Goal: Obtain resource: Download file/media

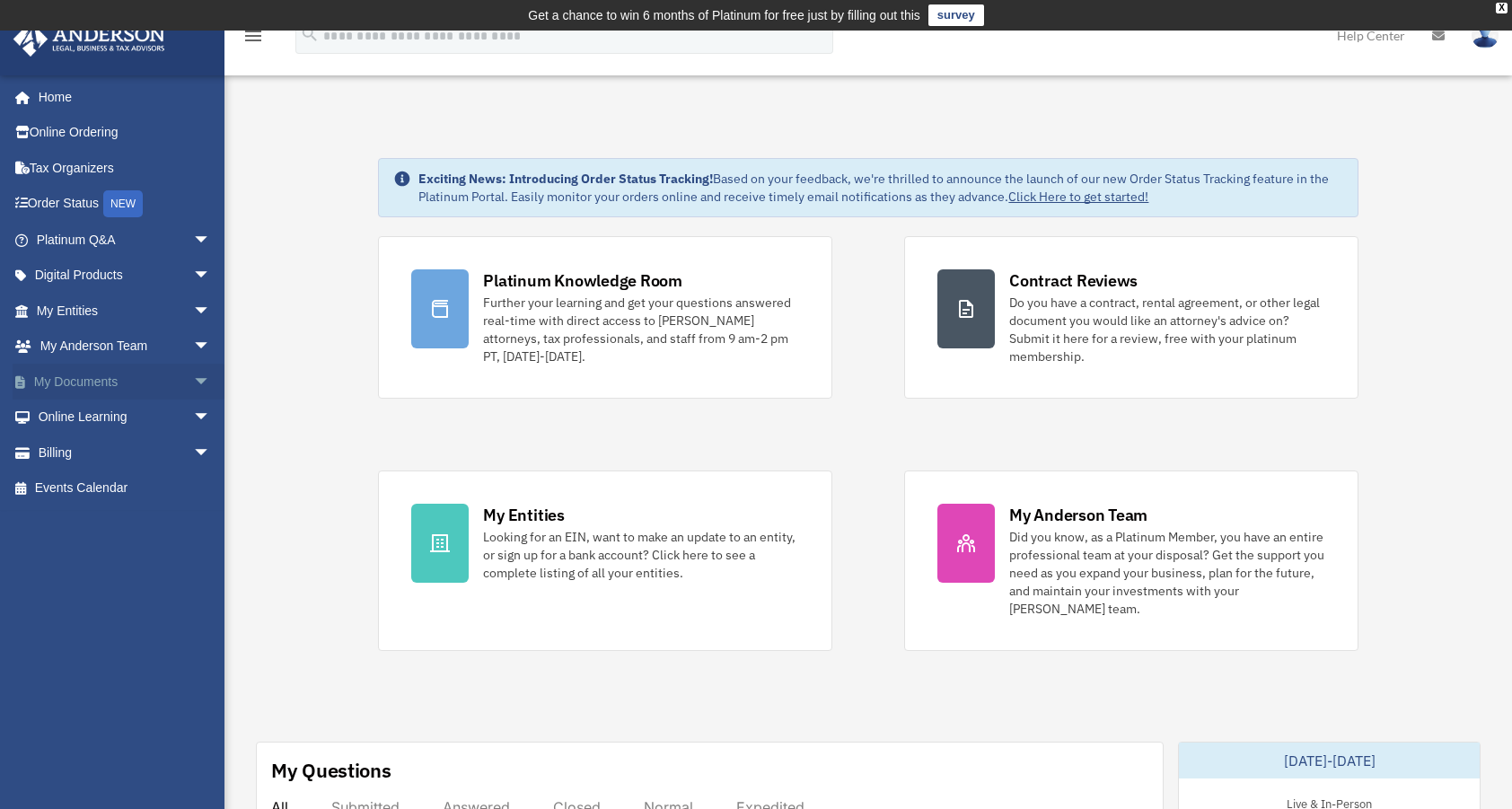
click at [83, 388] on link "My Documents arrow_drop_down" at bounding box center [125, 381] width 226 height 36
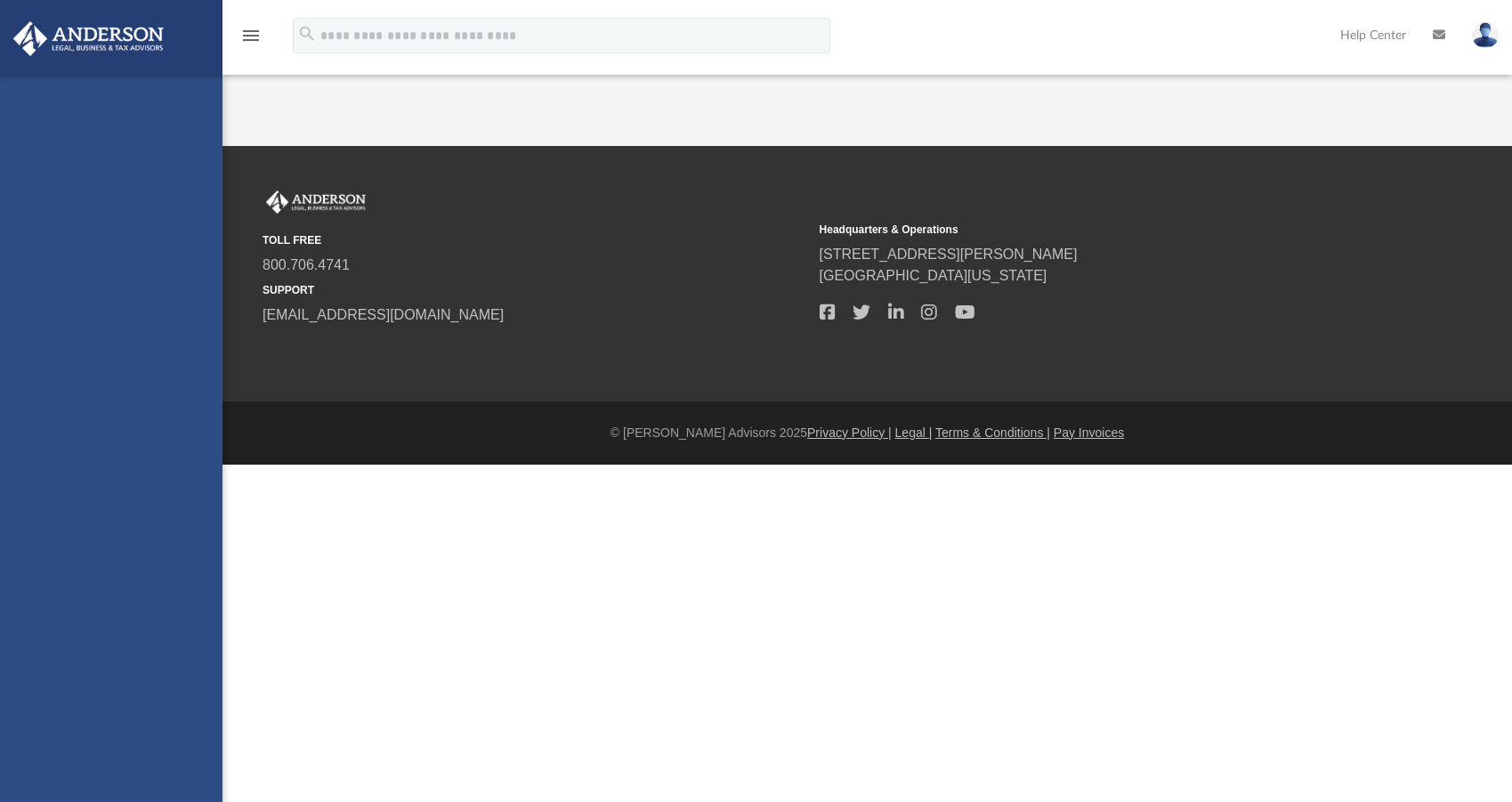
click at [188, 377] on html "X Get a chance to win 6 months of Platinum for free just by filling out this su…" at bounding box center [756, 268] width 1512 height 536
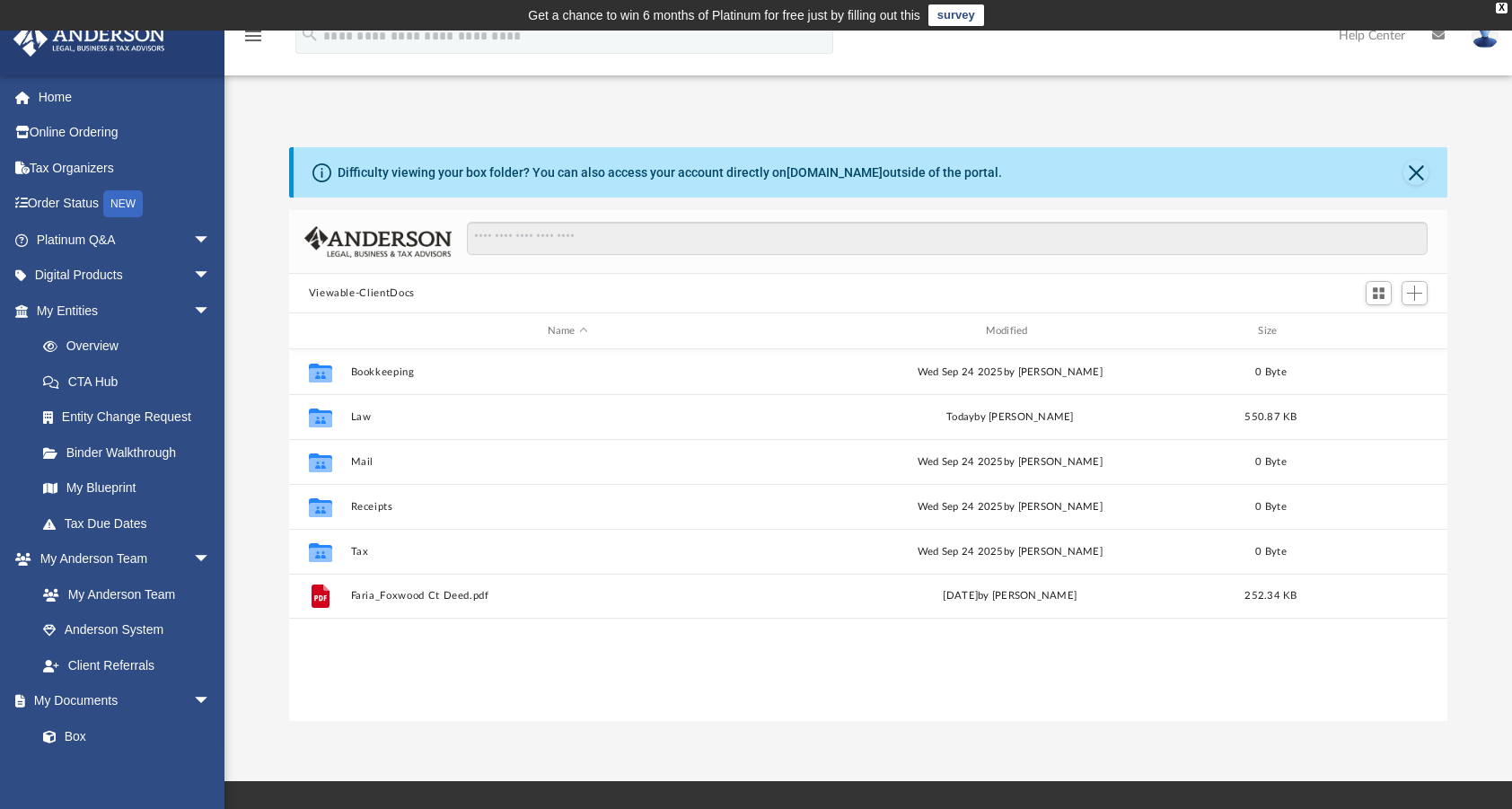
scroll to position [394, 1145]
click at [105, 702] on link "My Documents arrow_drop_down" at bounding box center [125, 700] width 226 height 36
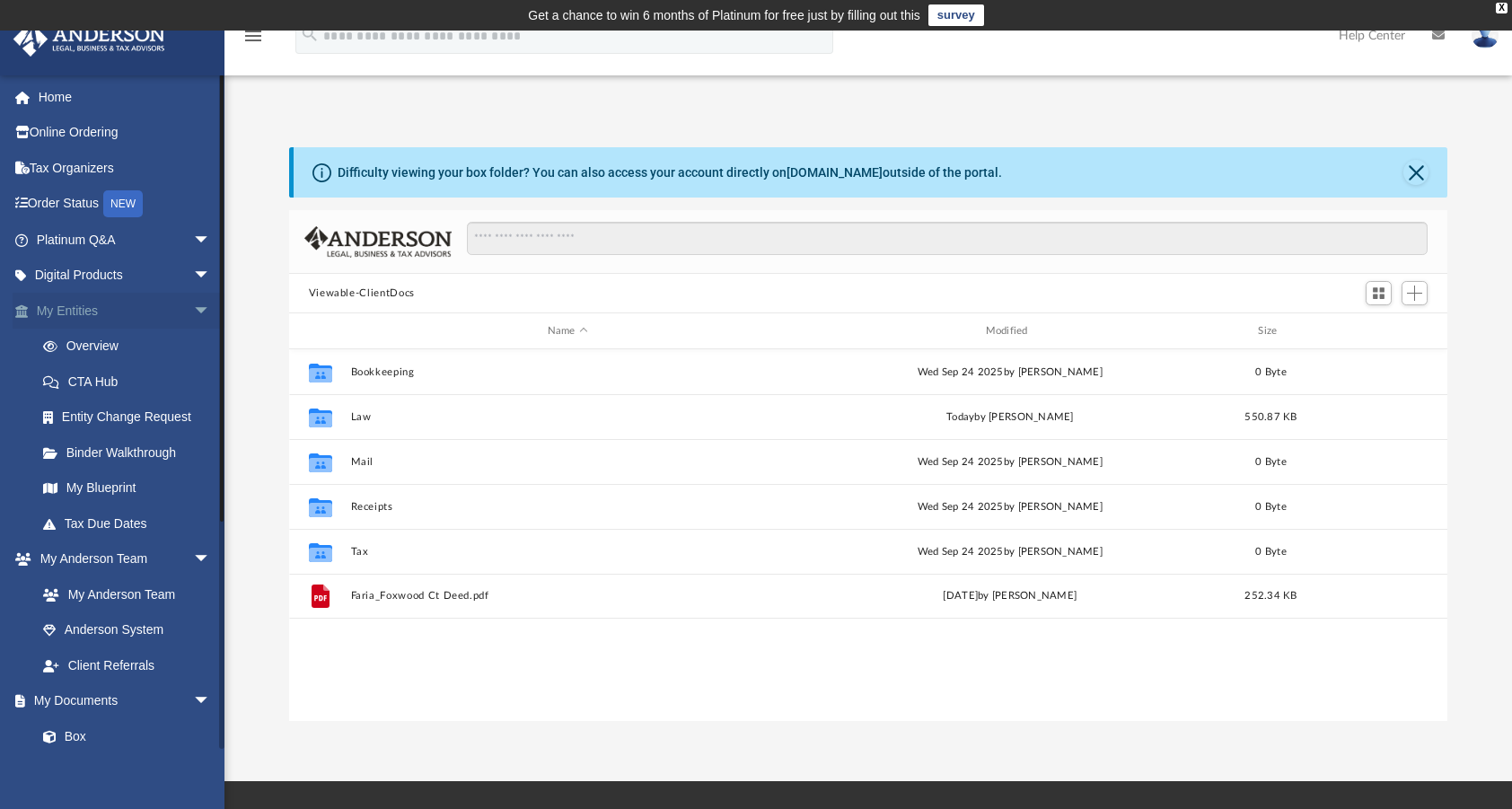
click at [86, 305] on link "My Entities arrow_drop_down" at bounding box center [125, 310] width 226 height 36
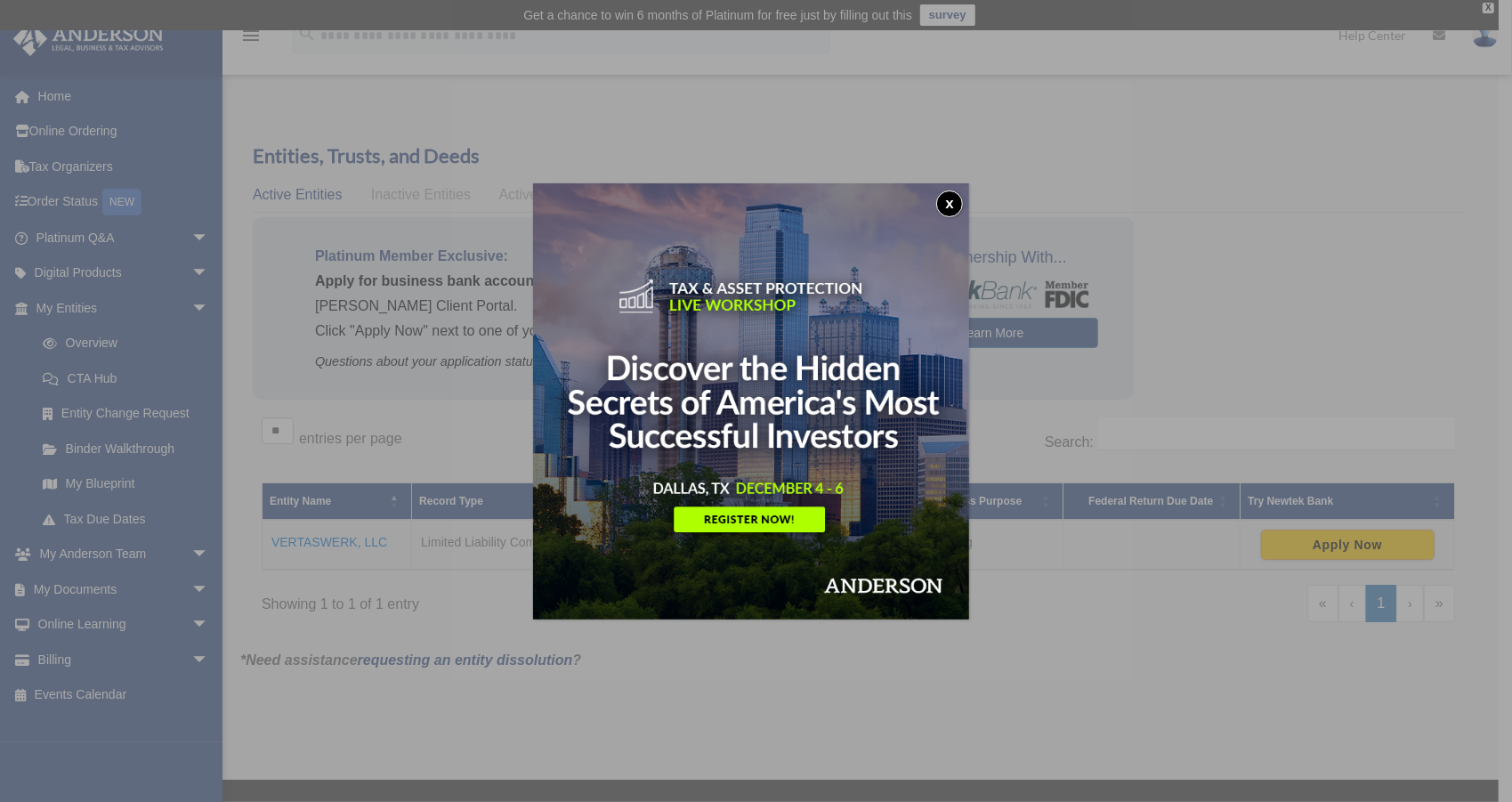
click at [959, 201] on button "x" at bounding box center [949, 204] width 27 height 27
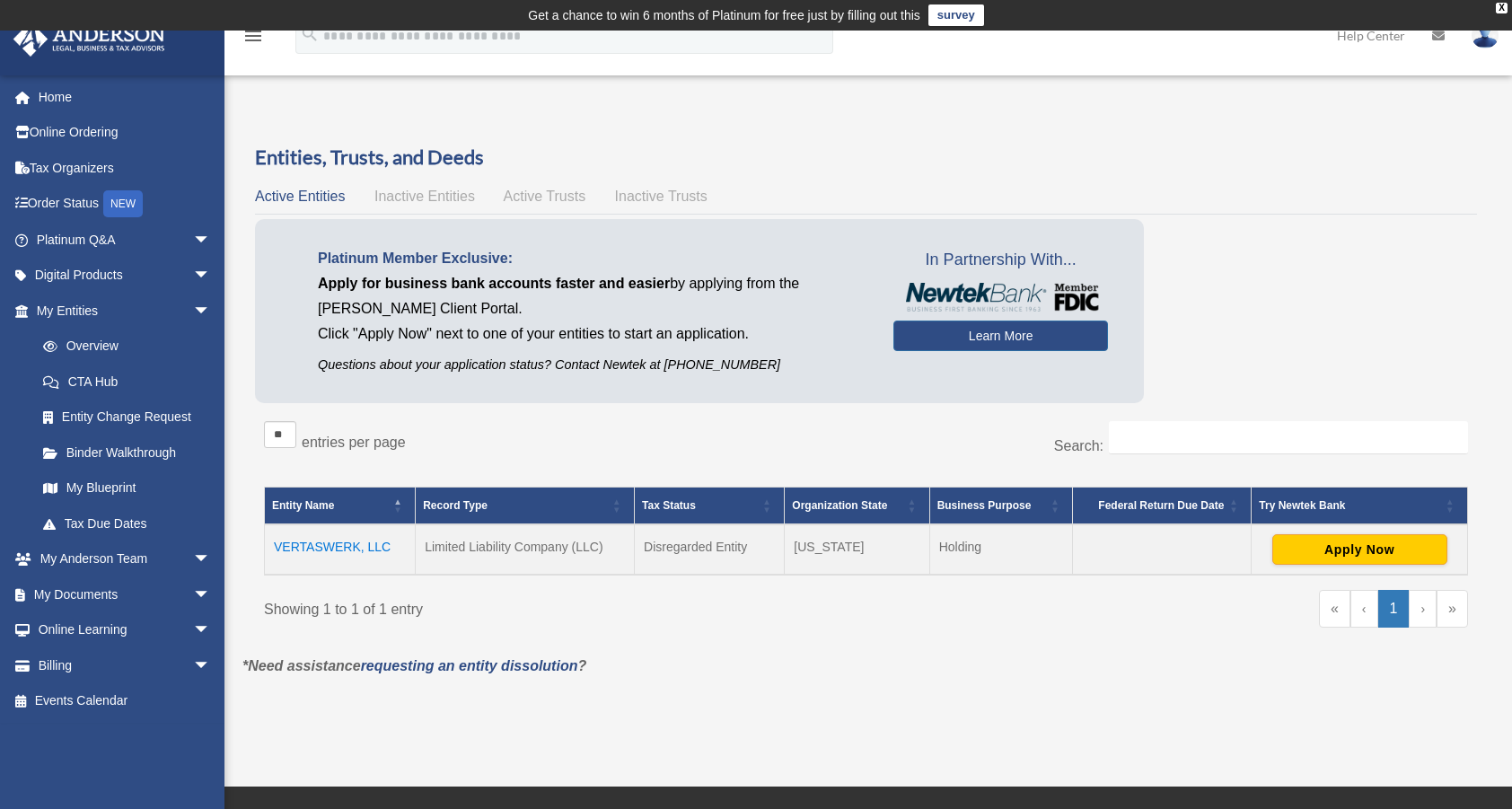
click at [1300, 503] on div "Try Newtek Bank" at bounding box center [1348, 506] width 181 height 21
click at [988, 350] on link "Learn More" at bounding box center [1001, 336] width 215 height 31
click at [995, 334] on link "Learn More" at bounding box center [1001, 336] width 215 height 31
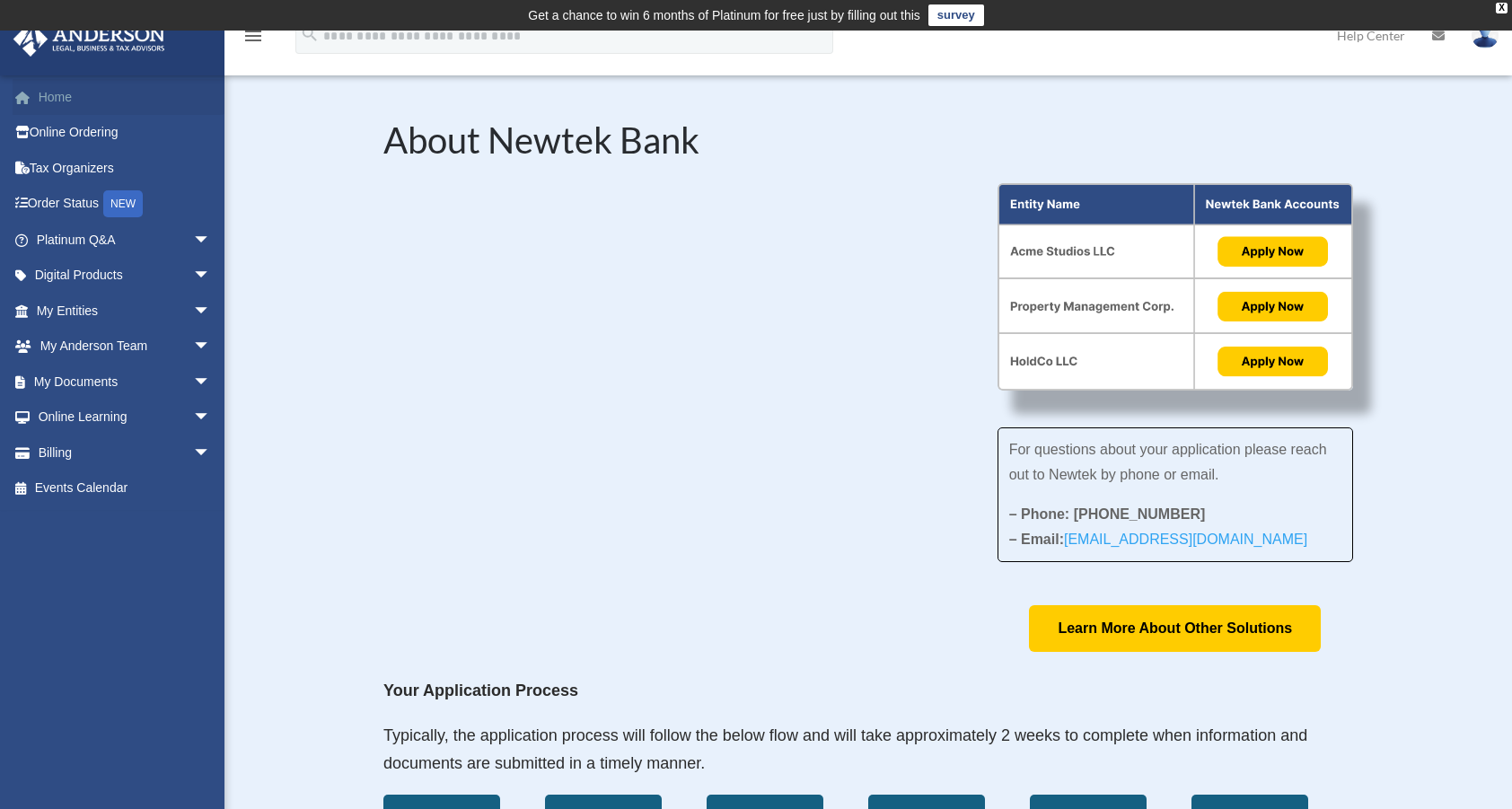
click at [54, 93] on link "Home" at bounding box center [125, 97] width 226 height 36
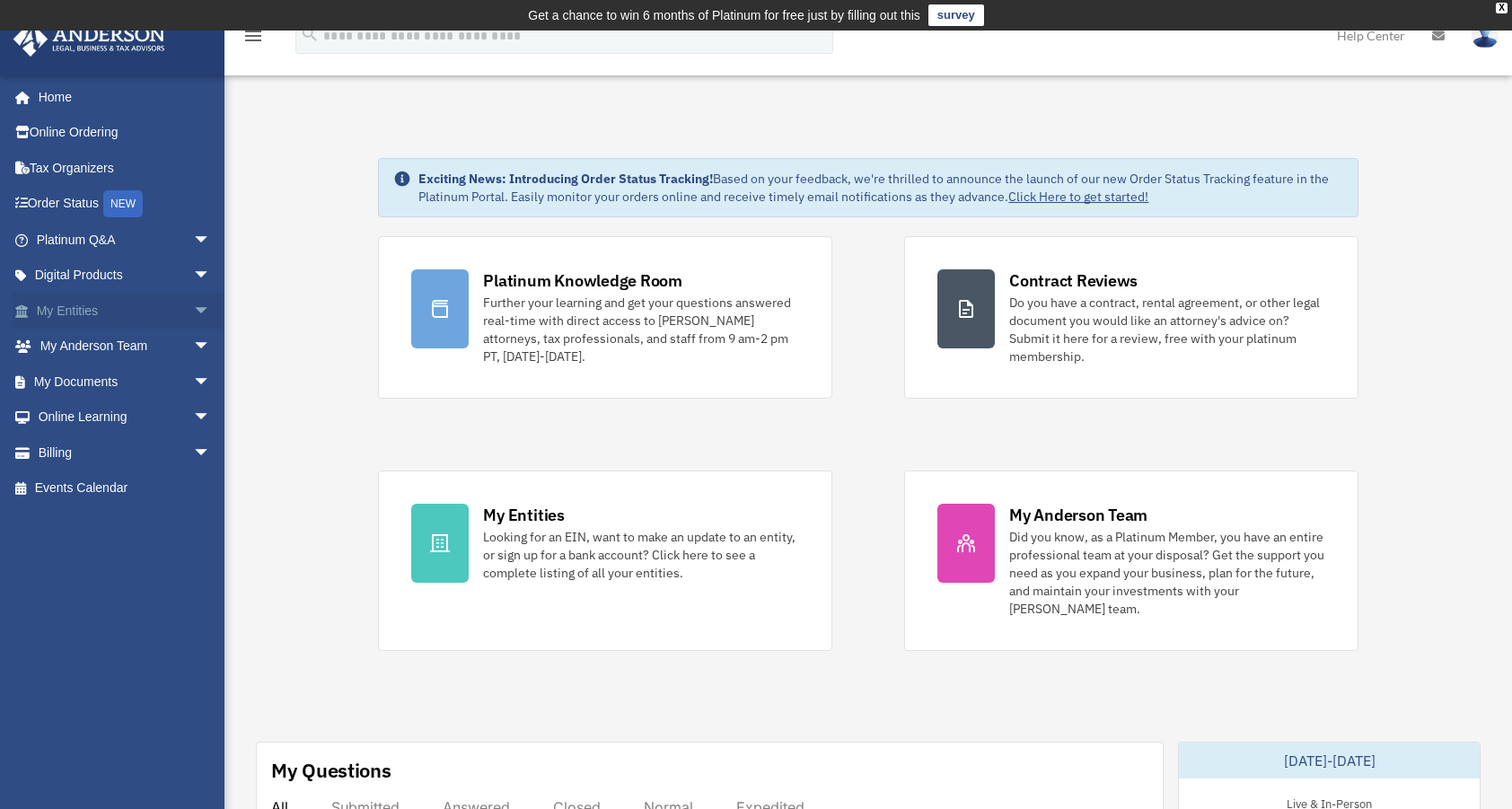
click at [103, 309] on link "My Entities arrow_drop_down" at bounding box center [125, 310] width 226 height 36
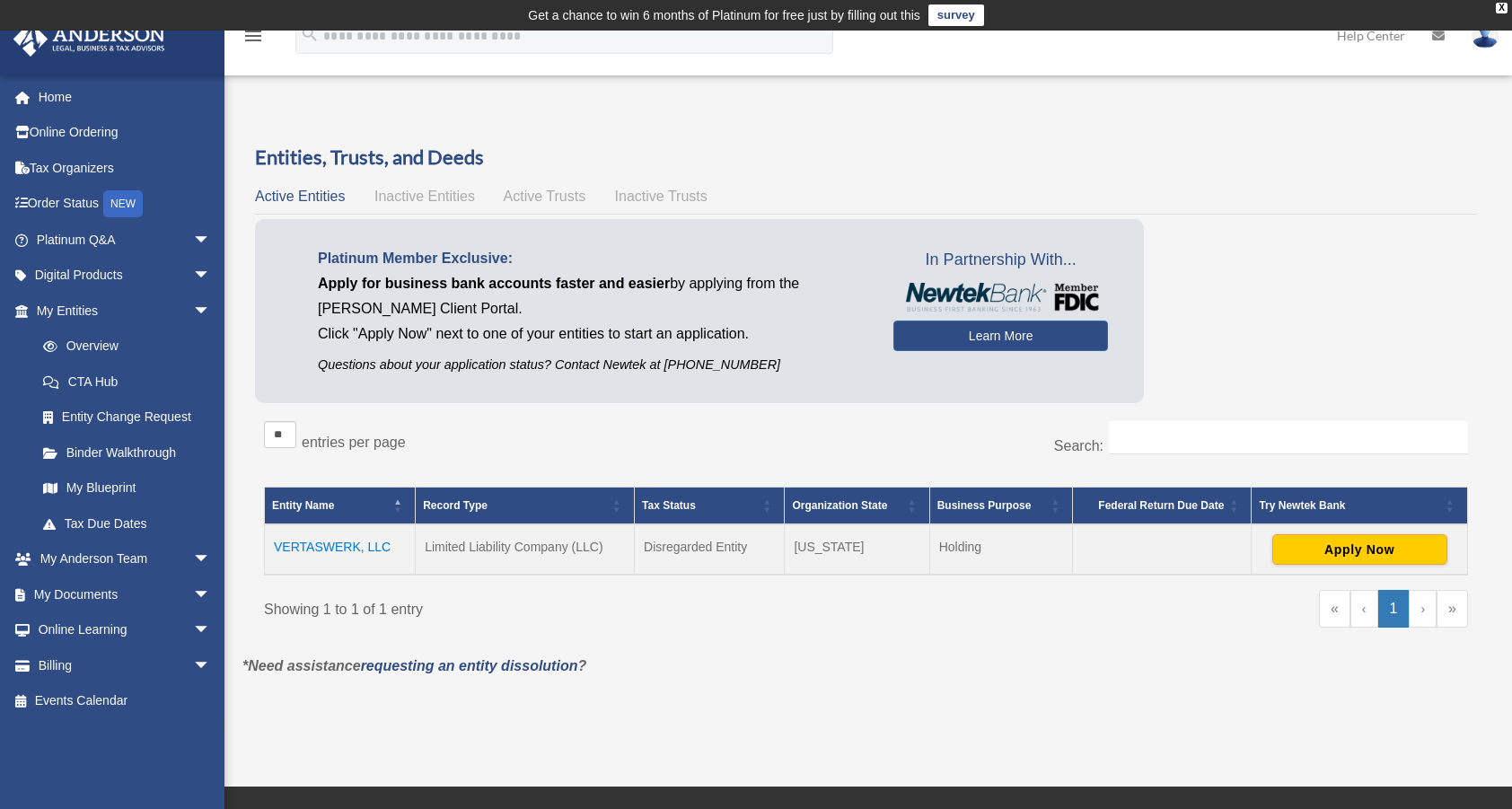
click at [345, 539] on td "VERTASWERK, LLC" at bounding box center [340, 549] width 151 height 50
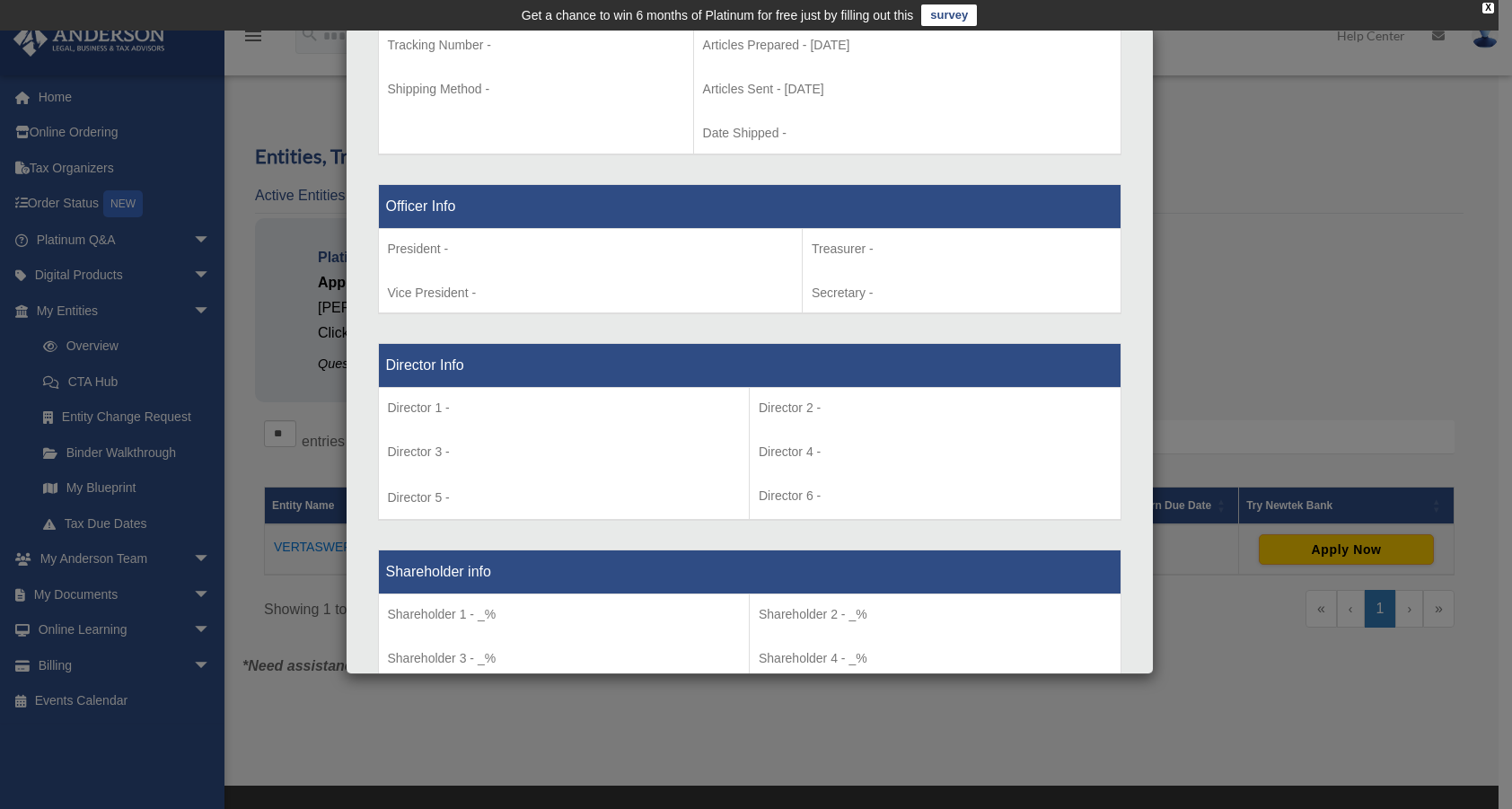
scroll to position [1029, 0]
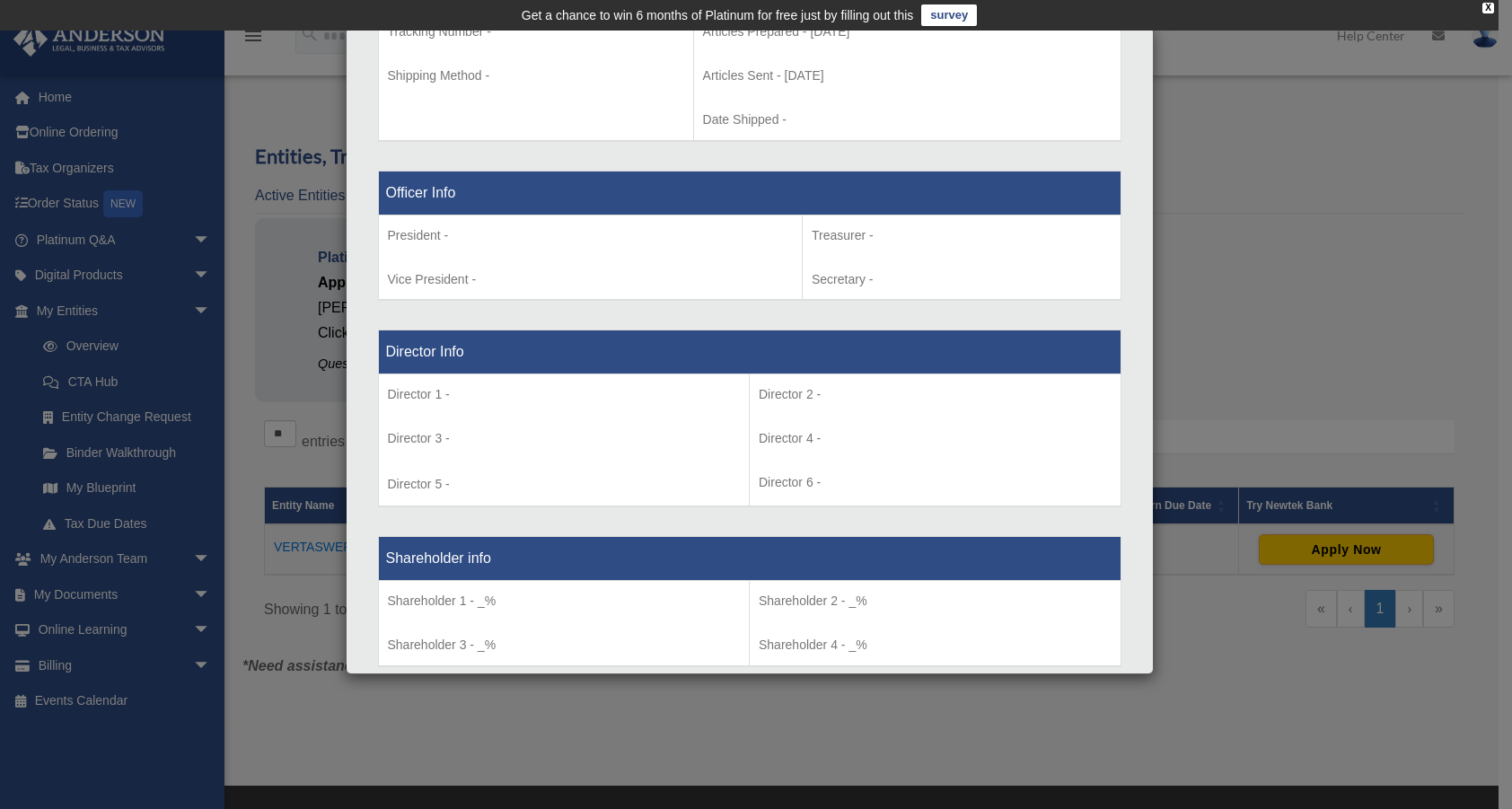
click at [1248, 278] on div "Details × Articles Sent Organizational Date" at bounding box center [756, 404] width 1512 height 809
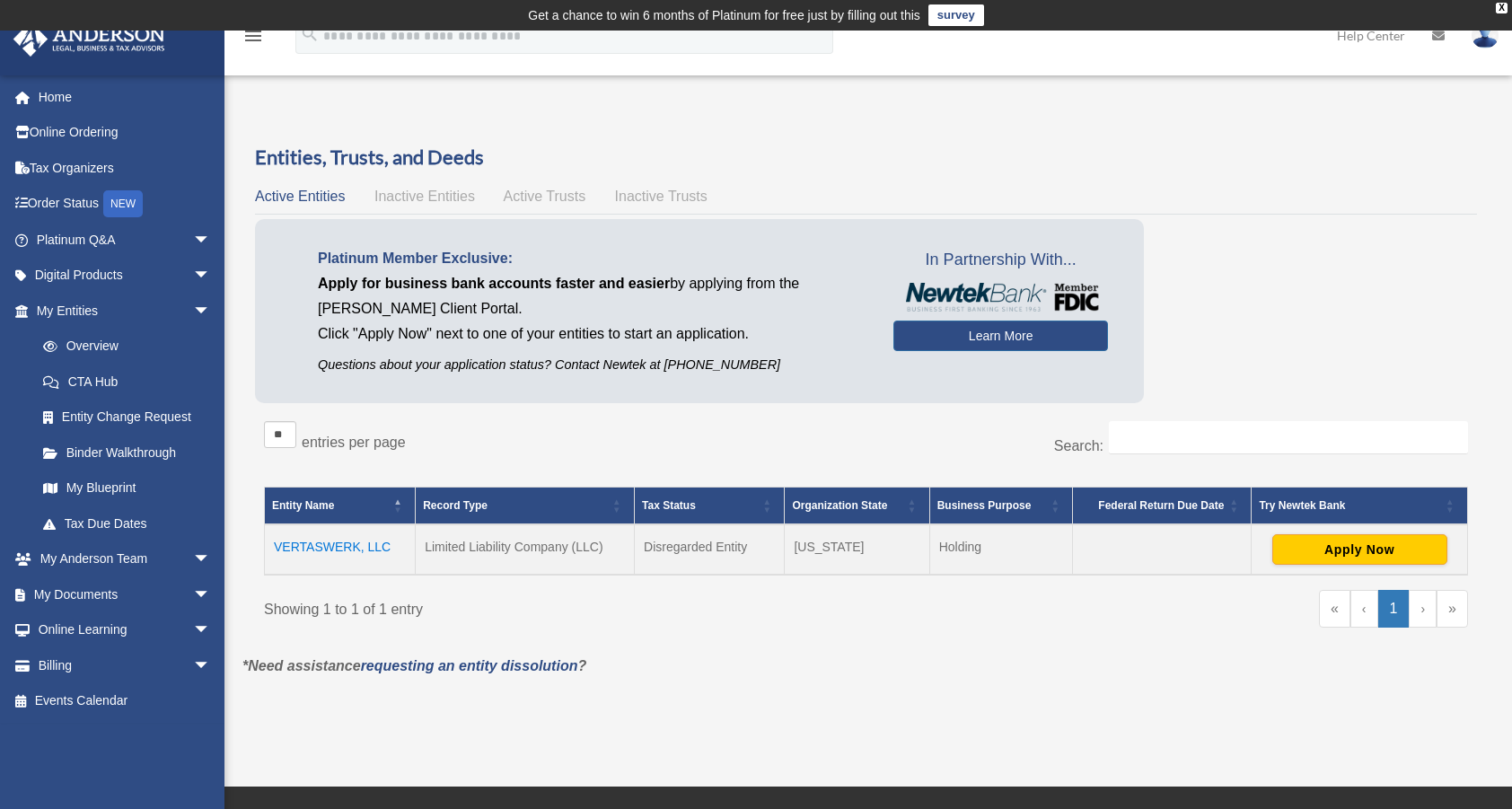
click at [305, 551] on td "VERTASWERK, LLC" at bounding box center [340, 549] width 151 height 50
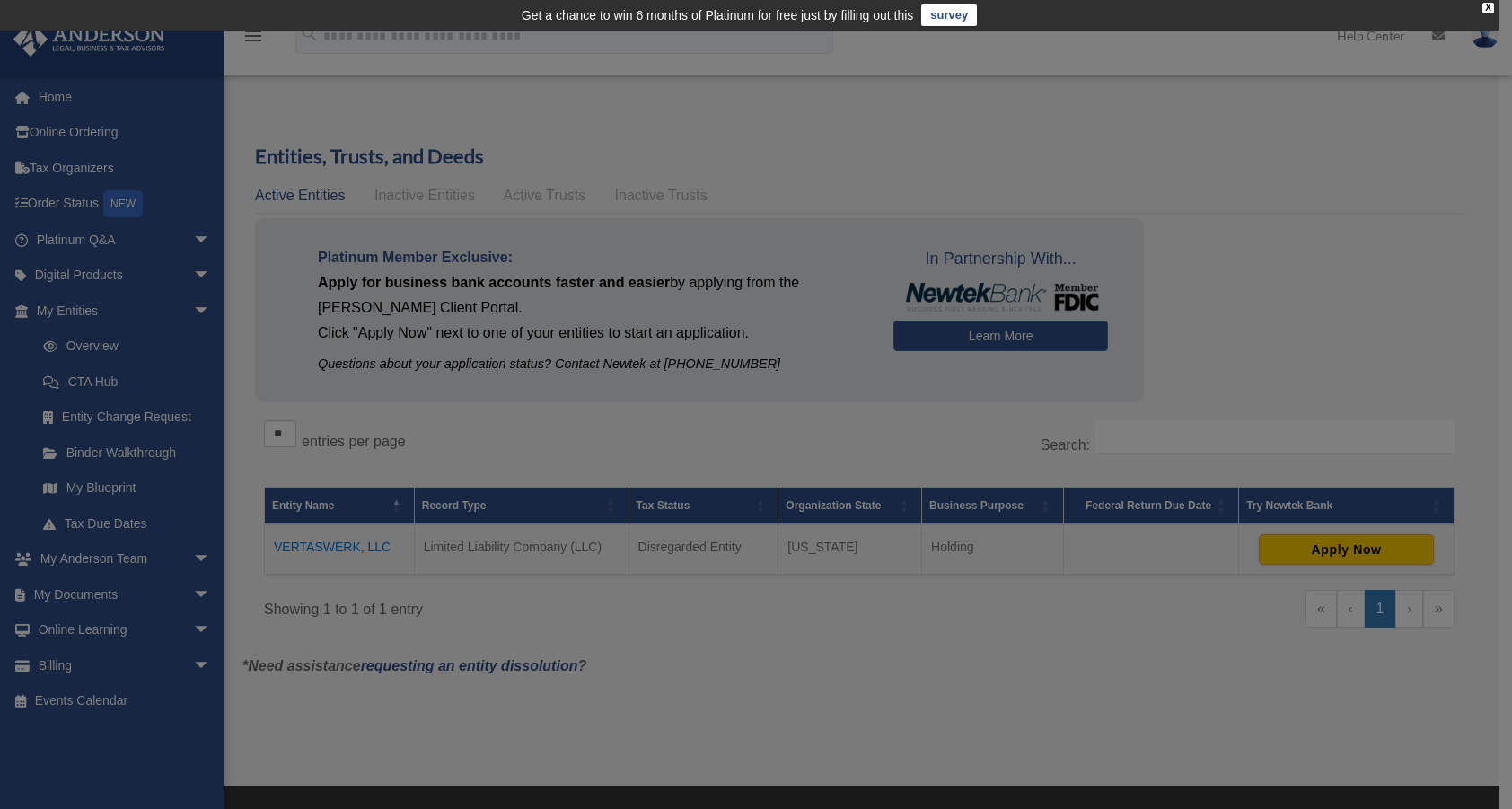
scroll to position [0, 0]
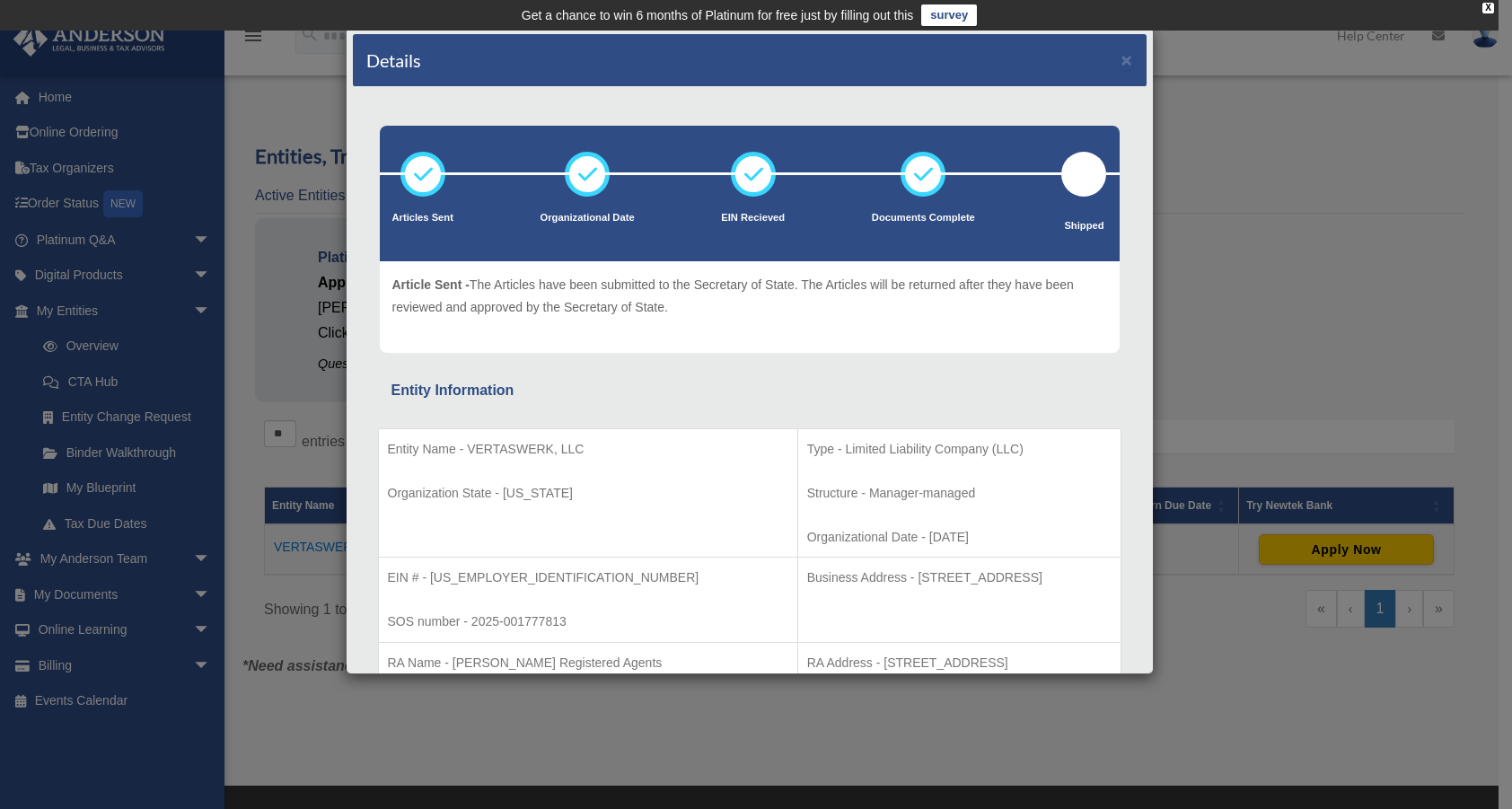
click at [305, 108] on div "Details × Articles Sent Organizational Date" at bounding box center [756, 404] width 1512 height 809
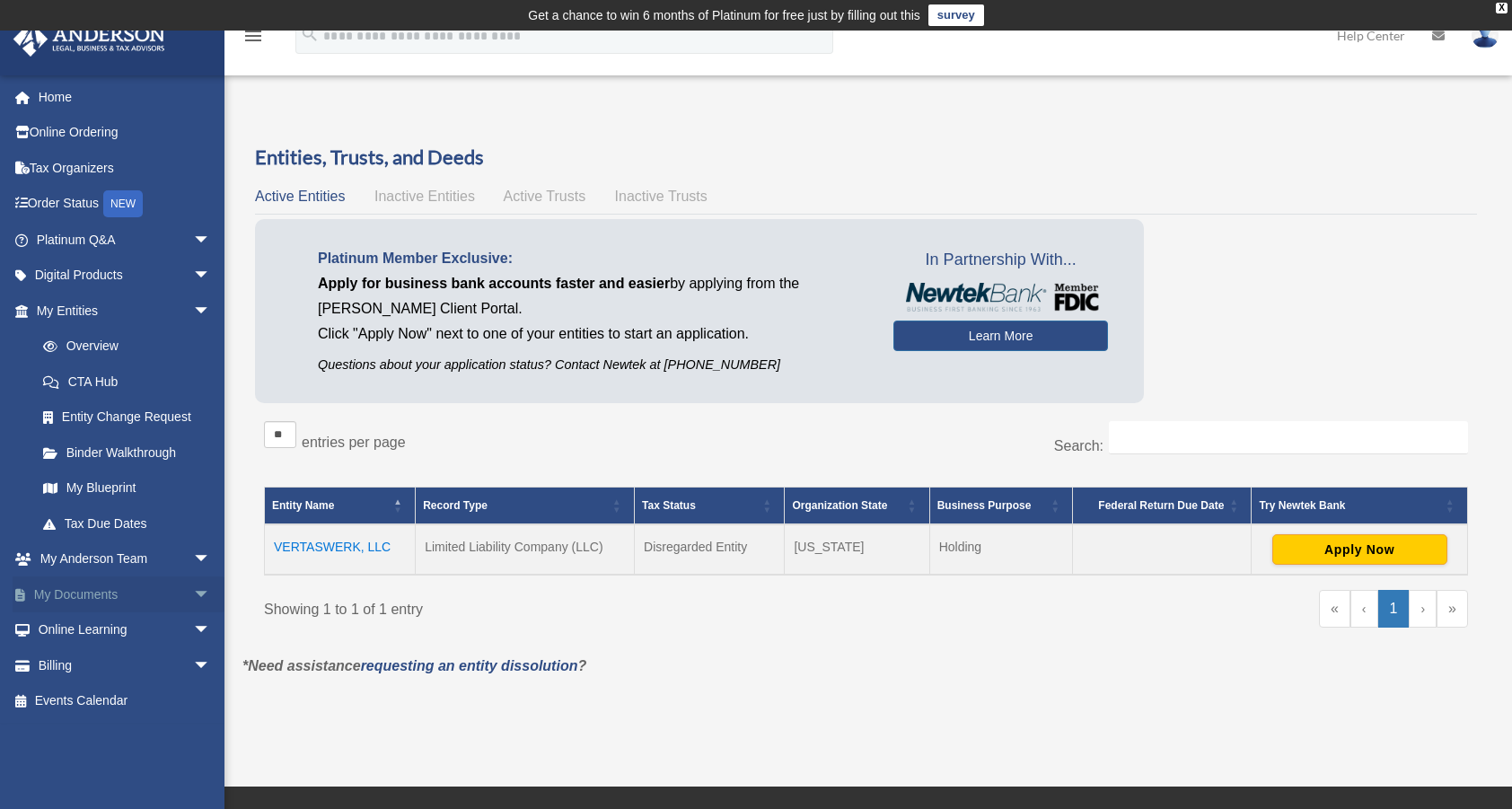
click at [108, 591] on link "My Documents arrow_drop_down" at bounding box center [125, 594] width 226 height 36
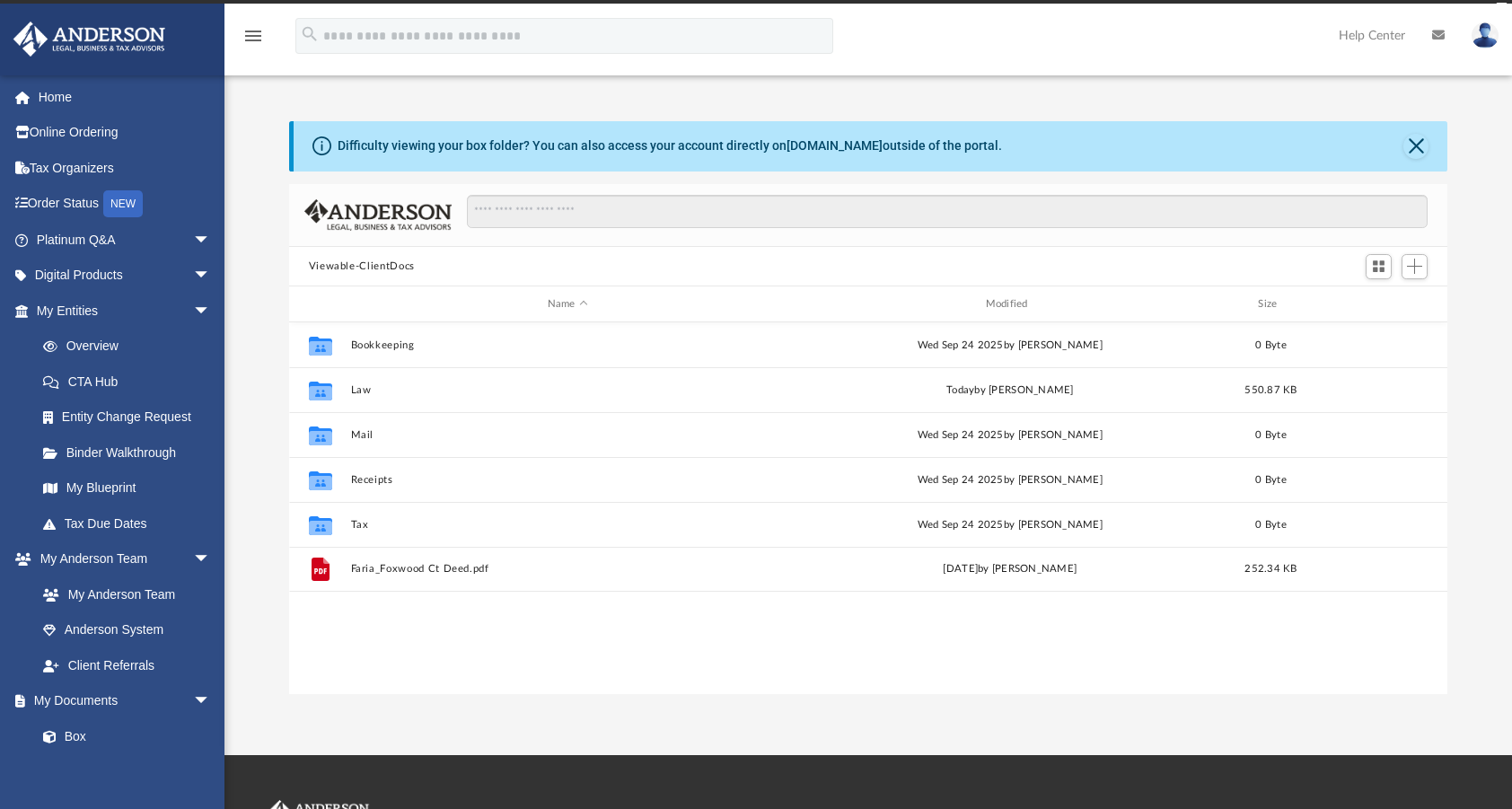
scroll to position [394, 1145]
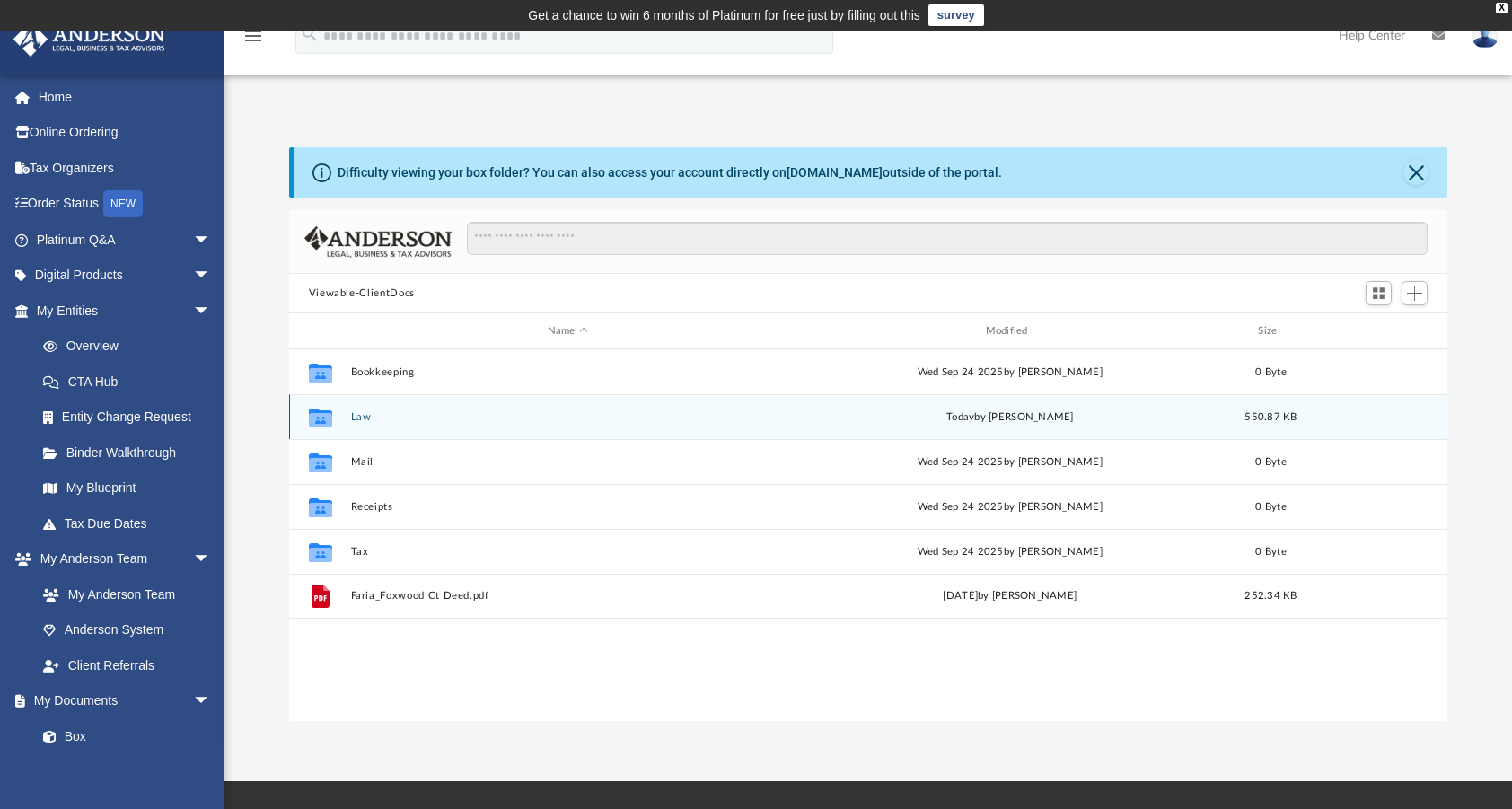
click at [352, 420] on button "Law" at bounding box center [567, 417] width 435 height 12
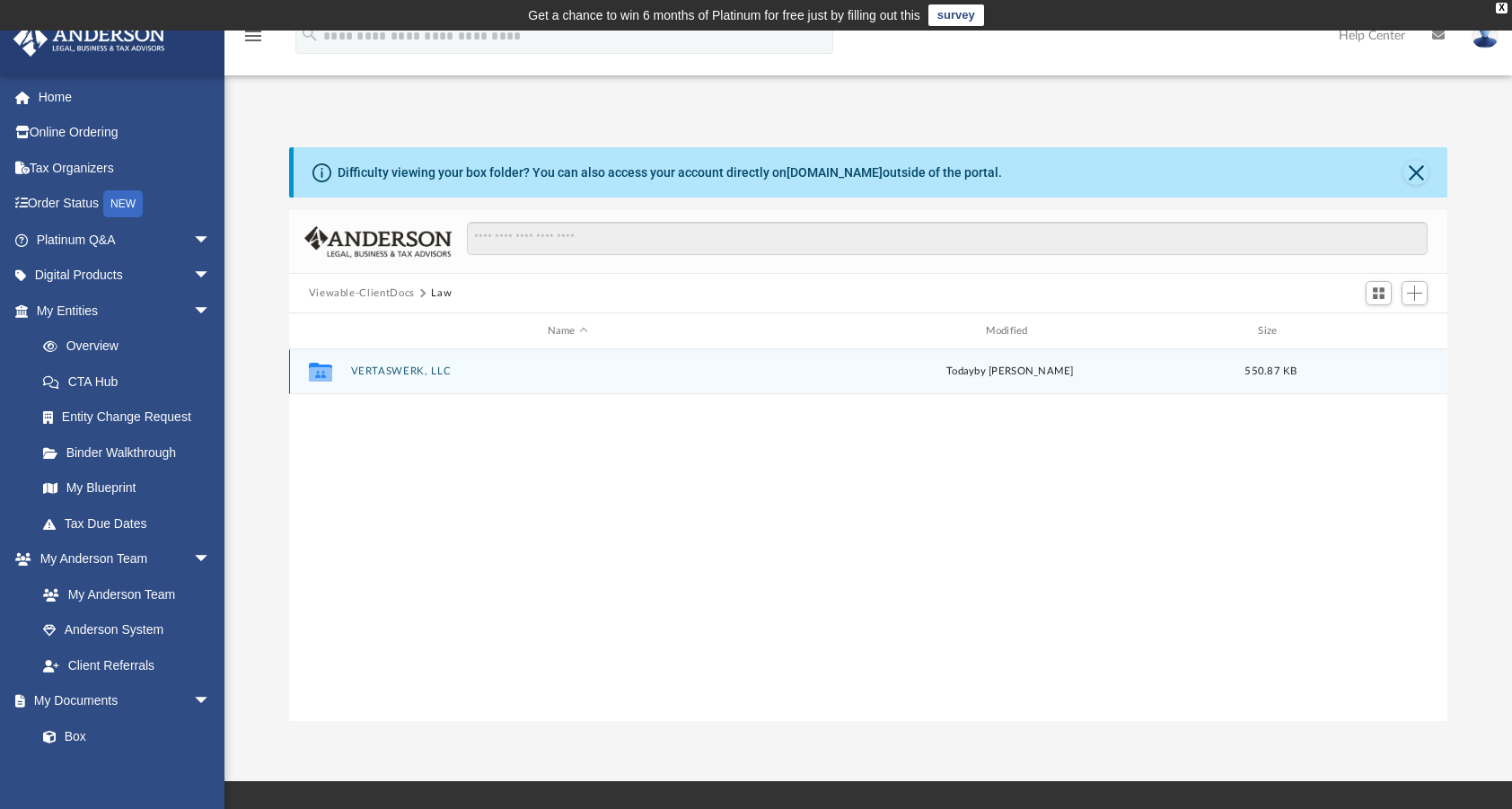
click at [402, 361] on div "Collaborated Folder VERTASWERK, LLC [DATE] by [PERSON_NAME] 550.87 KB" at bounding box center [868, 372] width 1159 height 45
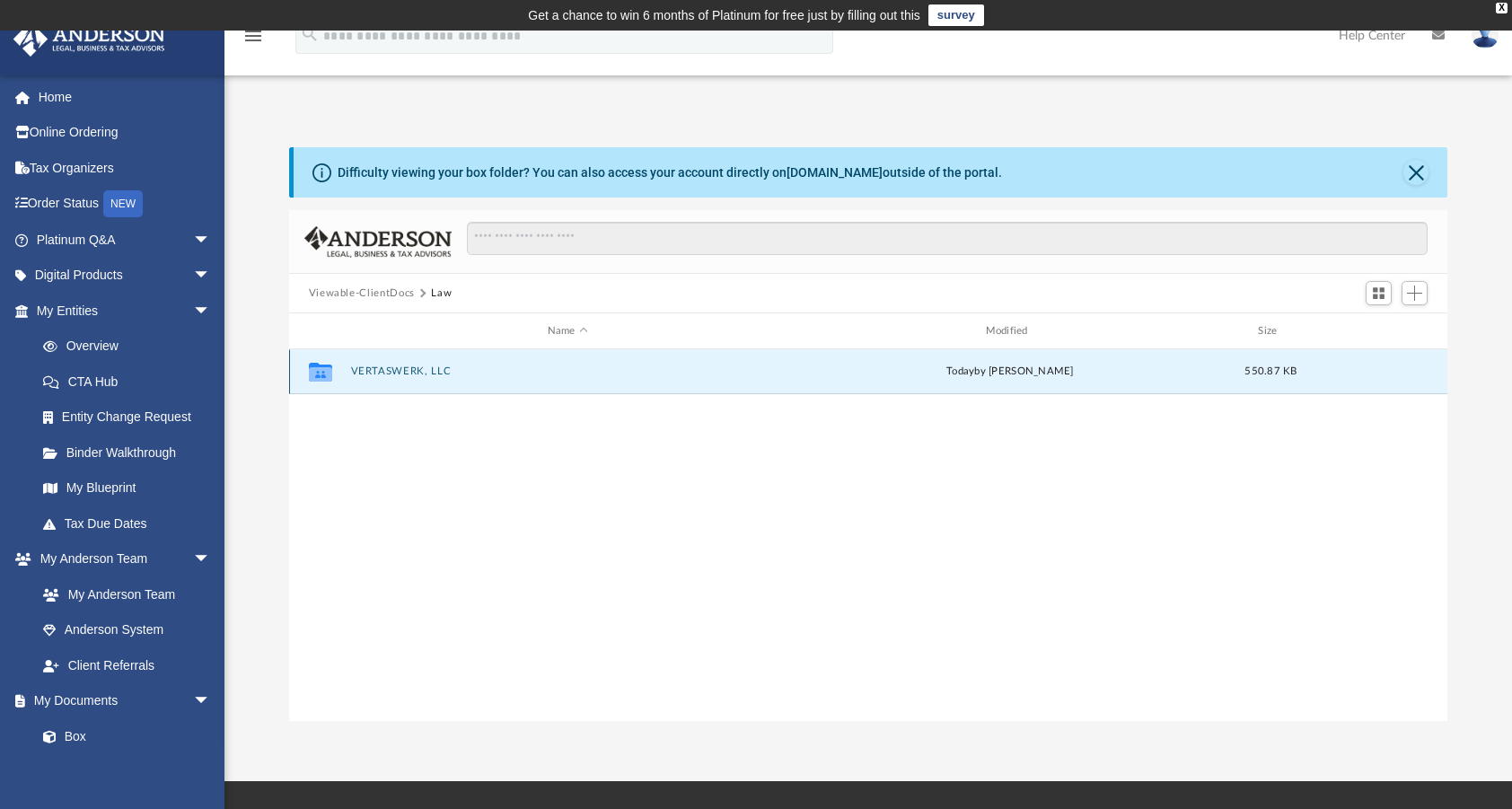
click at [397, 366] on button "VERTASWERK, LLC" at bounding box center [567, 371] width 435 height 12
click at [378, 367] on button "Initial Docs" at bounding box center [567, 371] width 435 height 12
click at [426, 368] on button "VERTASWERK, LLC - EIN Notice.pdf" at bounding box center [567, 372] width 435 height 12
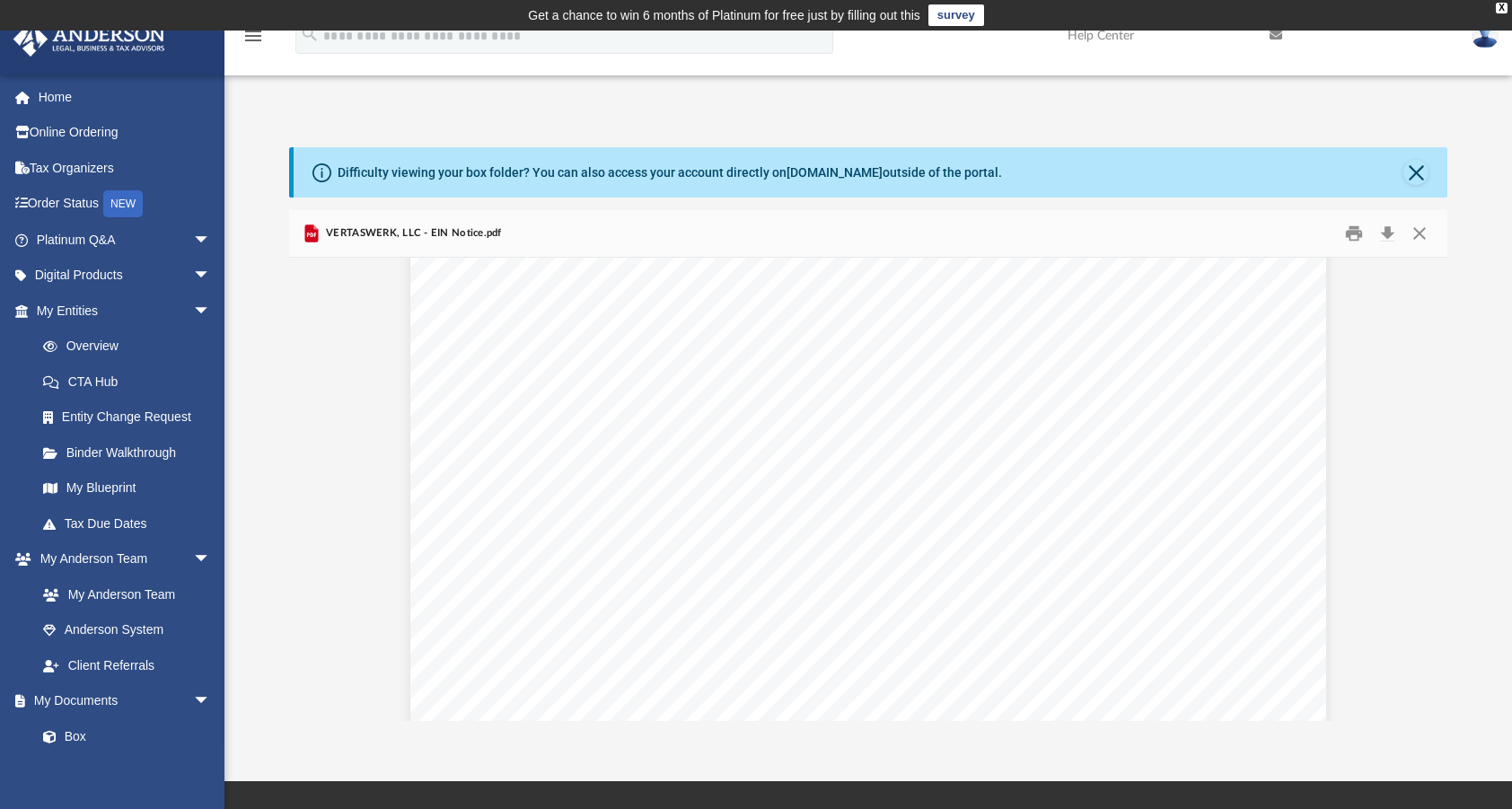
scroll to position [1400, 0]
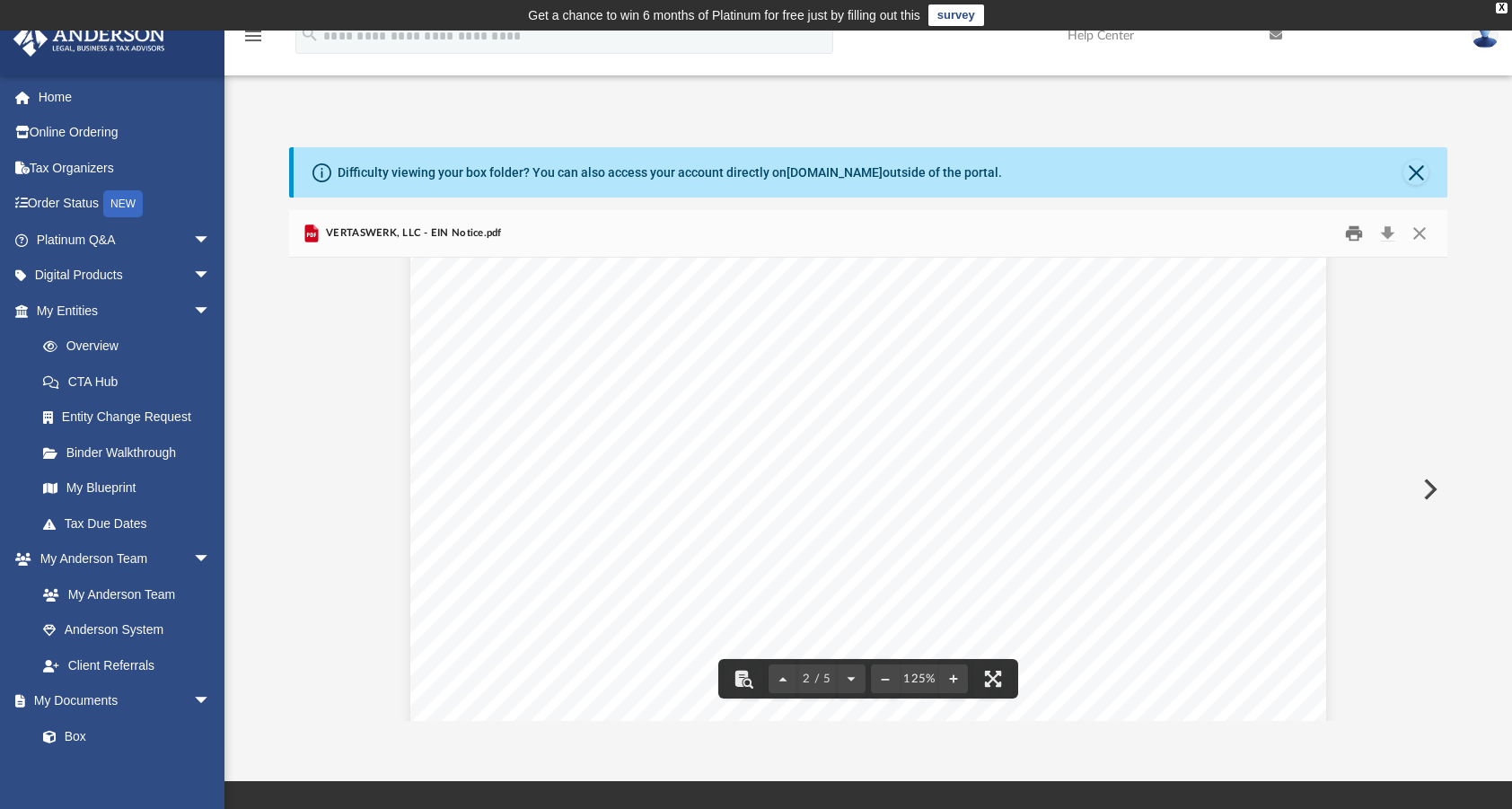
click at [1352, 244] on button "Print" at bounding box center [1353, 233] width 36 height 28
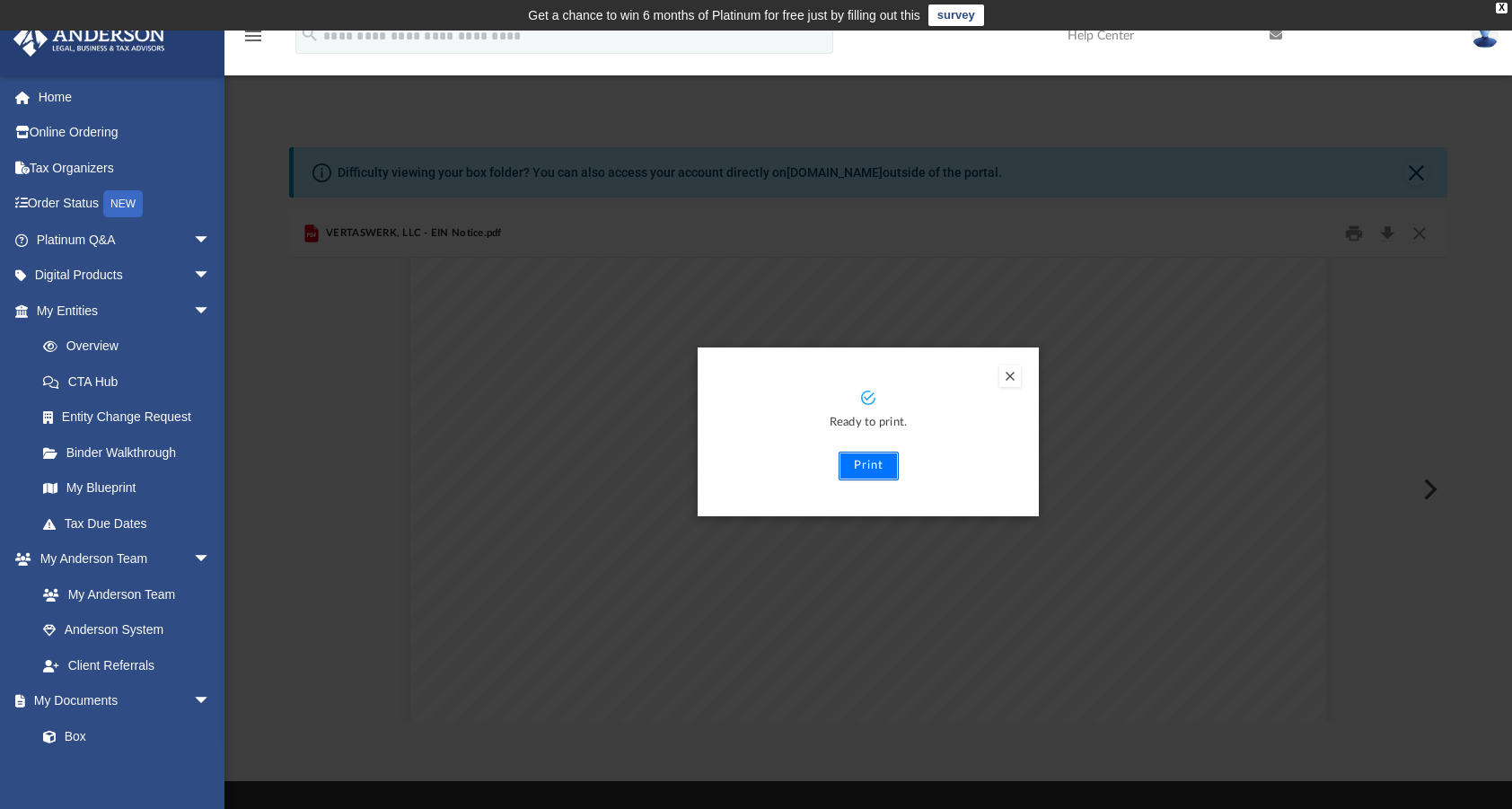
click at [878, 471] on button "Print" at bounding box center [869, 466] width 60 height 29
